Goal: Information Seeking & Learning: Learn about a topic

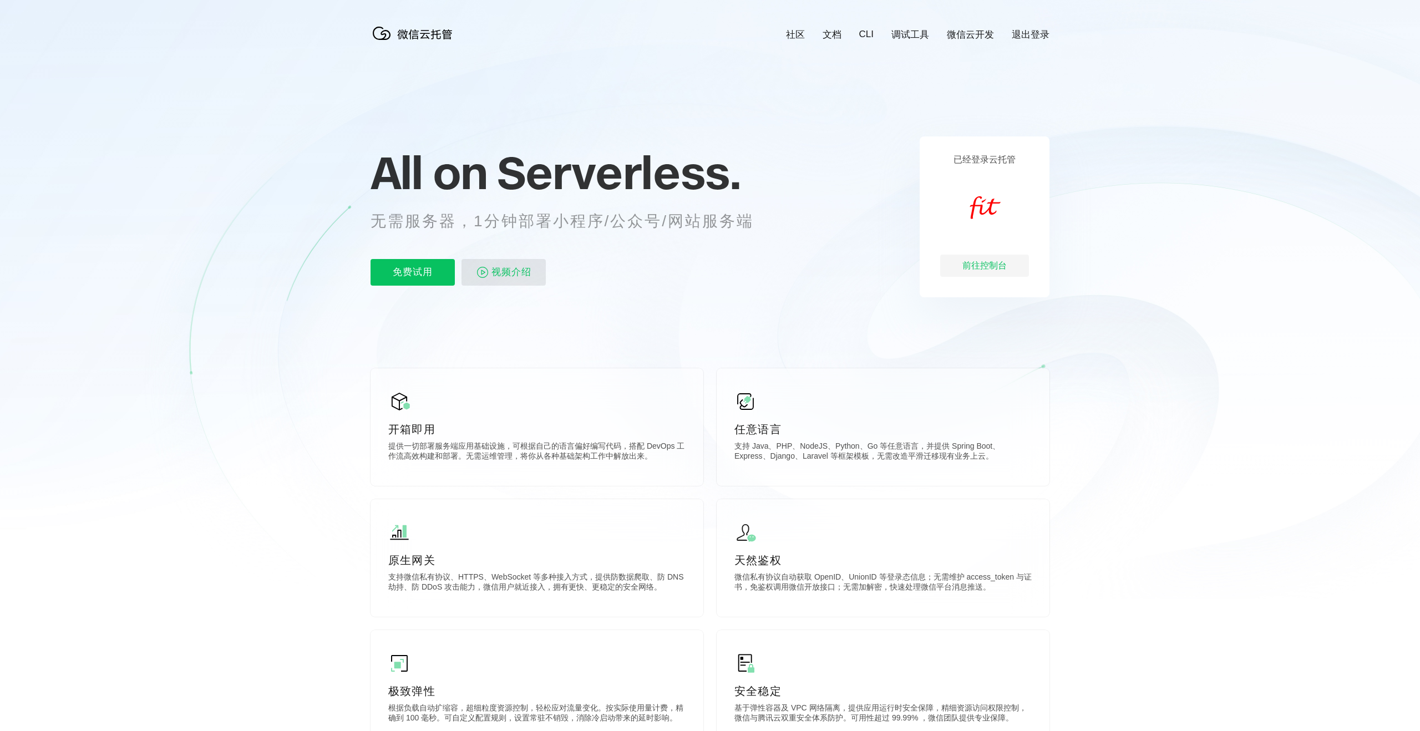
click at [503, 272] on span "视频介绍" at bounding box center [511, 272] width 40 height 27
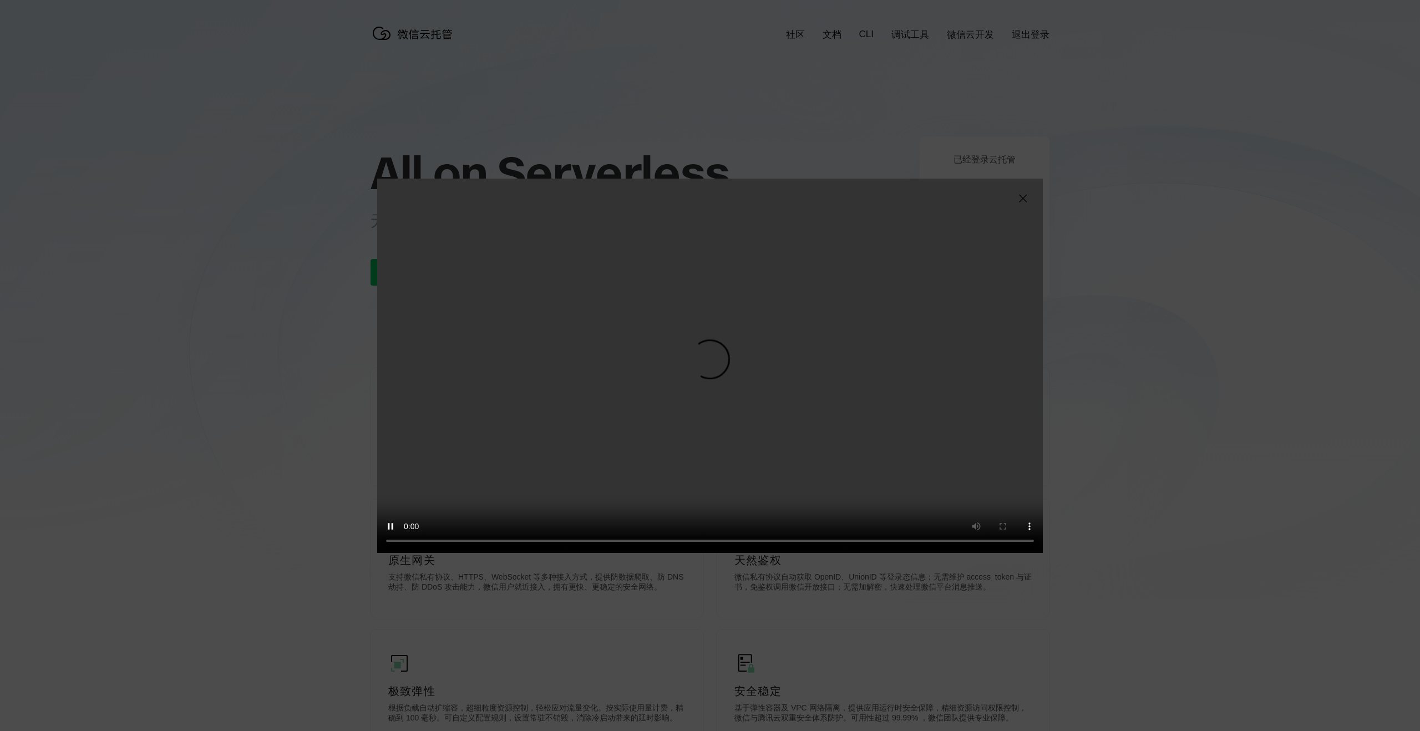
click at [910, 489] on video "抱歉，您的浏览器暂不支持播放此视频" at bounding box center [710, 366] width 666 height 374
click at [1020, 204] on img at bounding box center [1022, 198] width 13 height 13
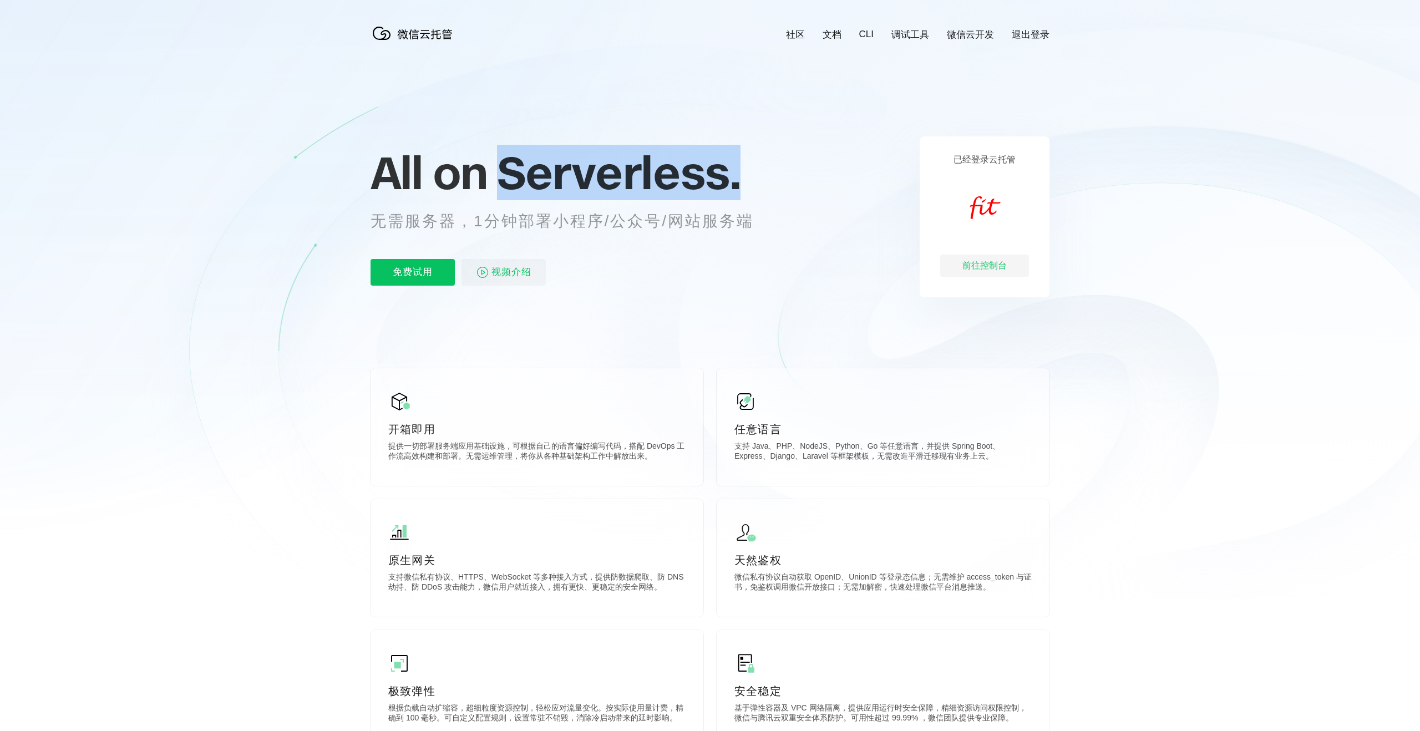
drag, startPoint x: 504, startPoint y: 166, endPoint x: 756, endPoint y: 172, distance: 251.9
click at [756, 172] on p "All on Serverless." at bounding box center [576, 172] width 410 height 49
copy span "Serverless."
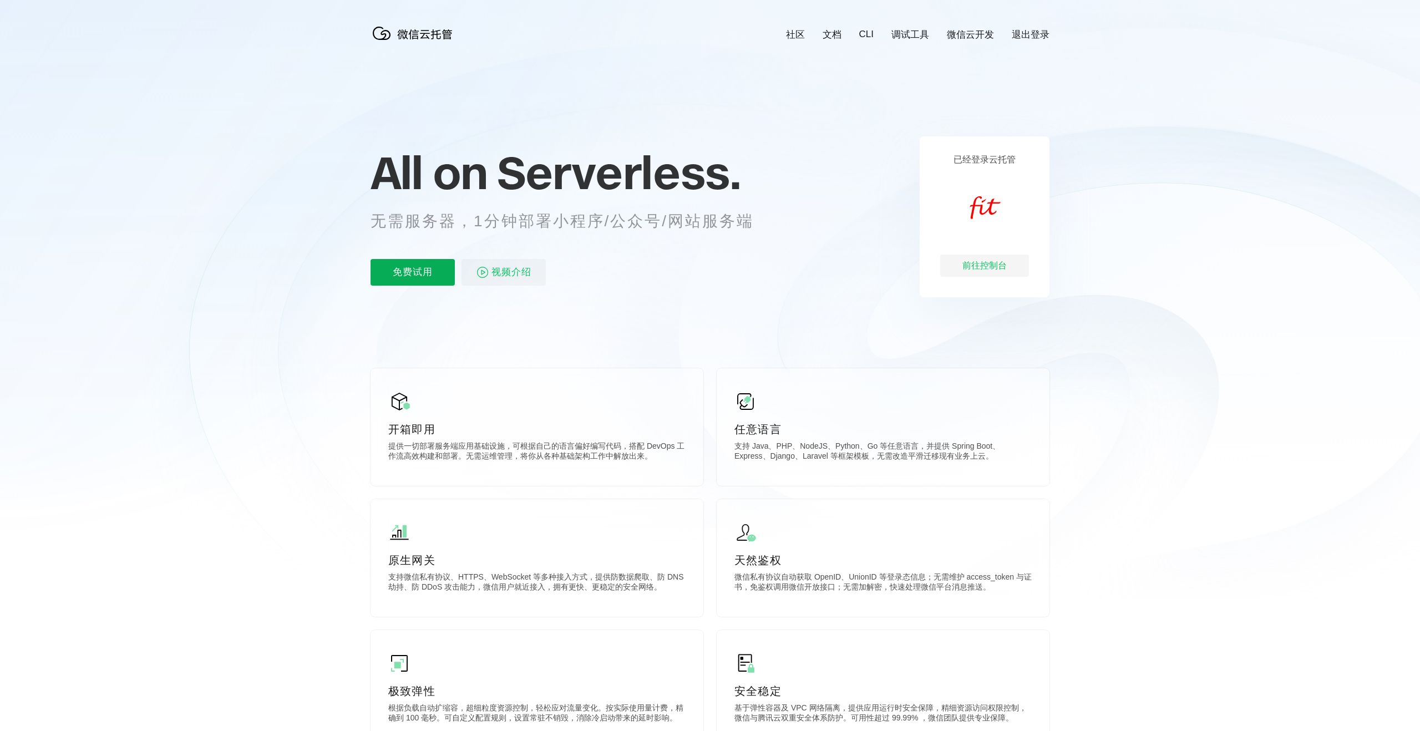
click at [417, 275] on p "免费试用" at bounding box center [413, 272] width 84 height 27
